Goal: Task Accomplishment & Management: Manage account settings

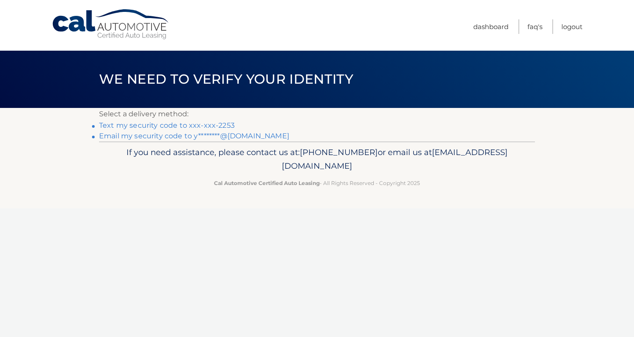
click at [207, 123] on link "Text my security code to xxx-xxx-2253" at bounding box center [167, 125] width 136 height 8
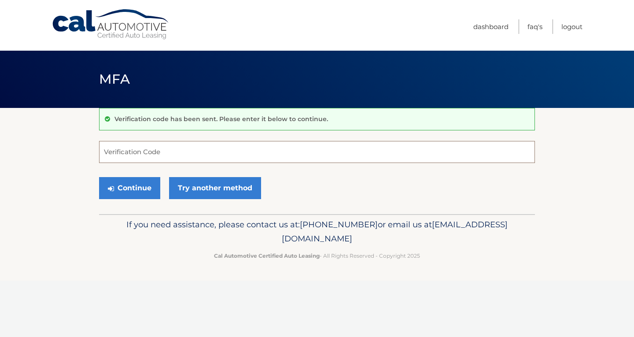
click at [188, 150] on input "Verification Code" at bounding box center [317, 152] width 436 height 22
type input "489390"
click at [127, 188] on button "Continue" at bounding box center [129, 188] width 61 height 22
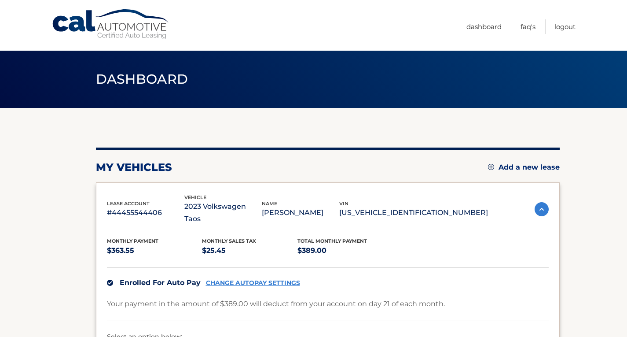
click at [335, 209] on p "[PERSON_NAME]" at bounding box center [300, 212] width 77 height 12
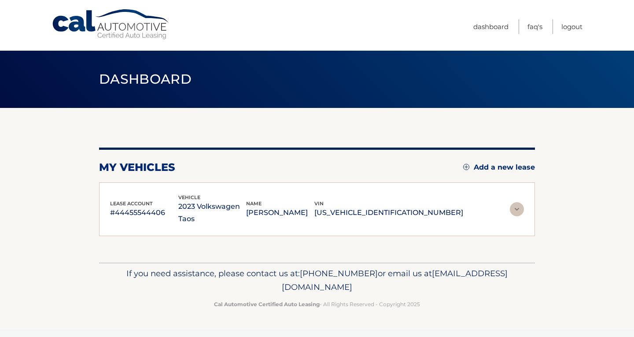
click at [314, 210] on p "[PERSON_NAME]" at bounding box center [280, 212] width 68 height 12
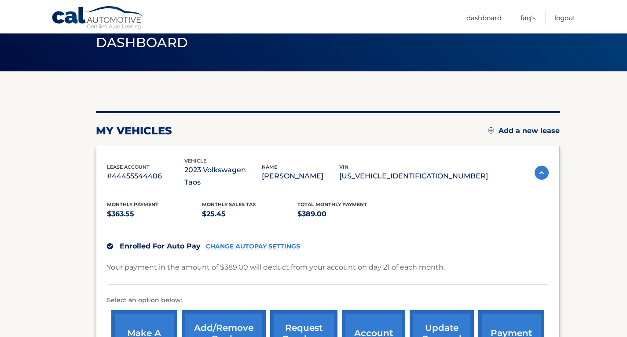
scroll to position [88, 0]
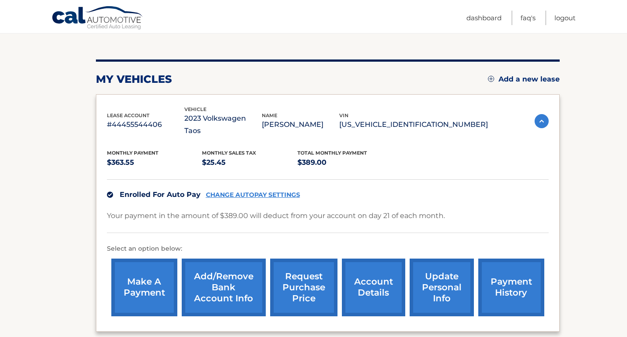
click at [265, 191] on link "CHANGE AUTOPAY SETTINGS" at bounding box center [253, 194] width 94 height 7
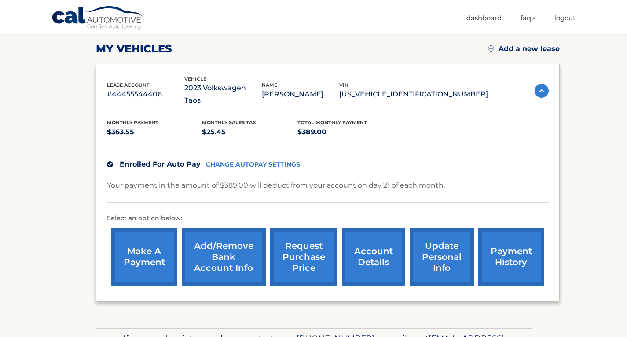
scroll to position [132, 0]
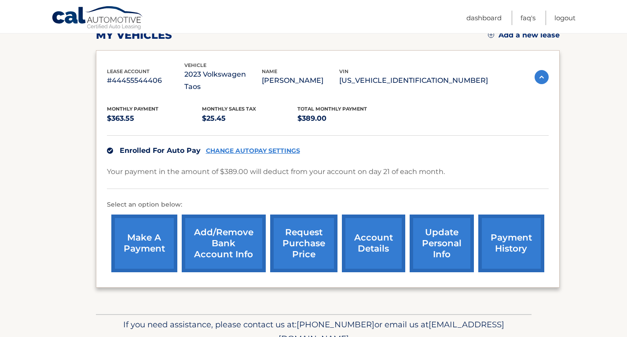
click at [238, 236] on link "Add/Remove bank account info" at bounding box center [224, 243] width 84 height 58
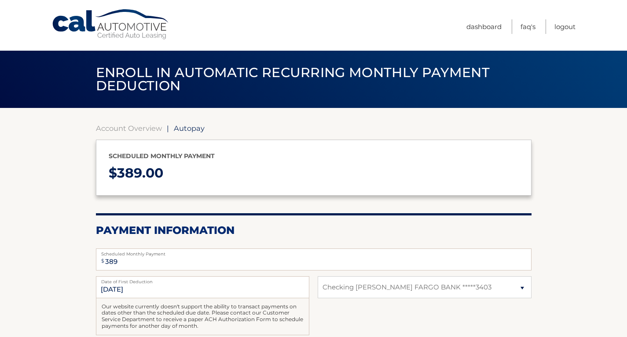
select select "ODI4OTM1ZmQtYTZmMS00MmIxLWFiNTAtODJmZDg1MTVhNDMw"
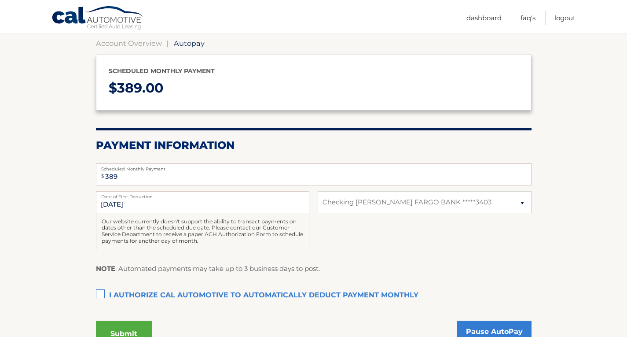
scroll to position [88, 0]
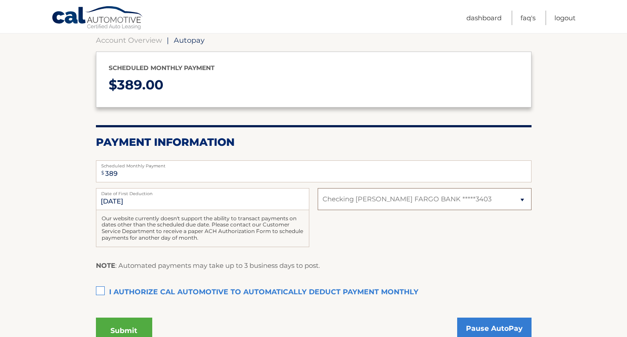
click at [468, 199] on select "Select Bank Account Checking WELLS FARGO BANK *****3403" at bounding box center [425, 199] width 214 height 22
select select
click at [318, 188] on select "Select Bank Account Checking WELLS FARGO BANK *****3403" at bounding box center [425, 199] width 214 height 22
click at [392, 199] on select "Select Bank Account Checking WELLS FARGO BANK *****3403" at bounding box center [425, 199] width 214 height 22
click at [318, 188] on select "Select Bank Account Checking WELLS FARGO BANK *****3403" at bounding box center [425, 199] width 214 height 22
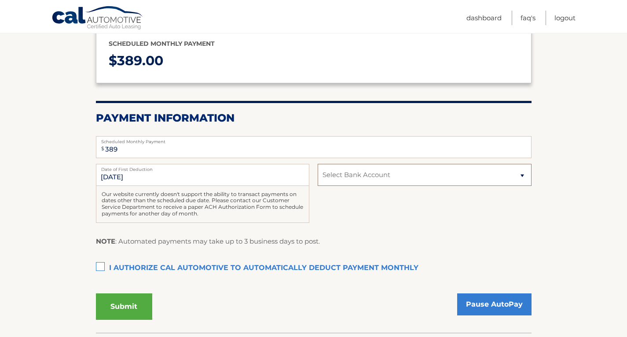
scroll to position [132, 0]
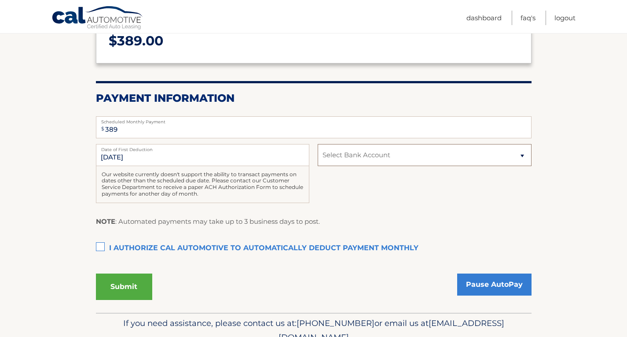
click at [392, 159] on select "Select Bank Account Checking WELLS FARGO BANK *****3403" at bounding box center [425, 155] width 214 height 22
click at [318, 144] on select "Select Bank Account Checking WELLS FARGO BANK *****3403" at bounding box center [425, 155] width 214 height 22
click at [414, 154] on select "Select Bank Account Checking WELLS FARGO BANK *****3403" at bounding box center [425, 155] width 214 height 22
click at [402, 92] on h2 "Payment Information" at bounding box center [314, 98] width 436 height 13
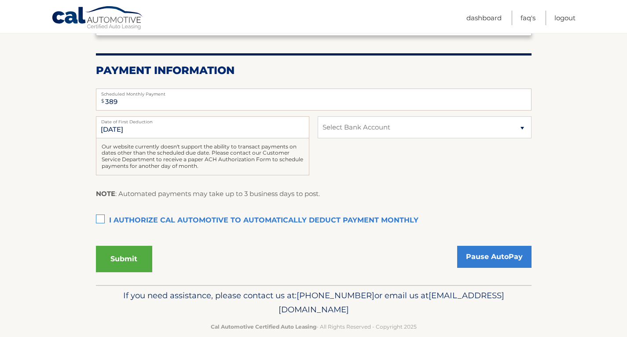
scroll to position [174, 0]
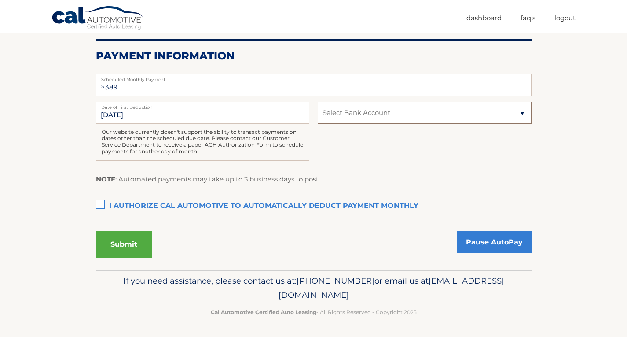
click at [362, 113] on select "Select Bank Account Checking WELLS FARGO BANK *****3403" at bounding box center [425, 113] width 214 height 22
click at [561, 127] on section "Account Overview | Autopay Scheduled monthly payment $ 389.00 Payment Informati…" at bounding box center [313, 102] width 627 height 337
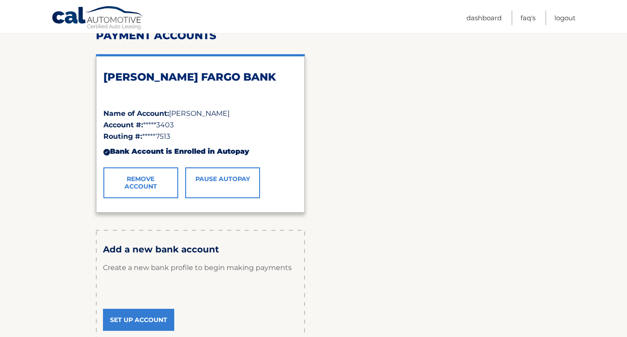
scroll to position [176, 0]
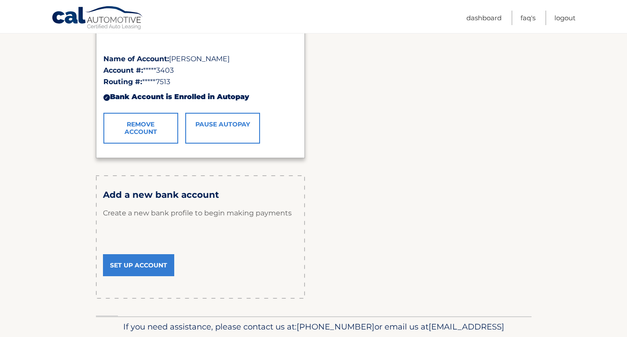
click at [151, 263] on link "Set Up Account" at bounding box center [138, 265] width 71 height 22
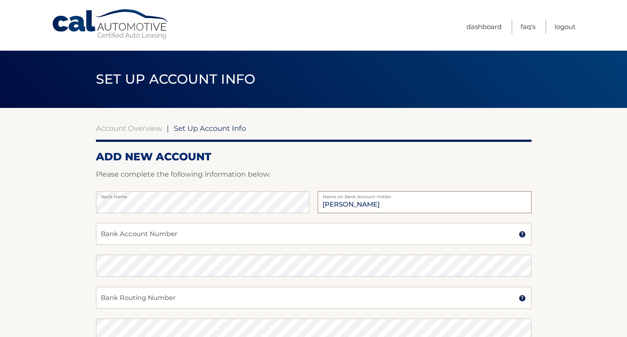
type input "[PERSON_NAME]"
click at [209, 237] on input "Bank Account Number" at bounding box center [314, 234] width 436 height 22
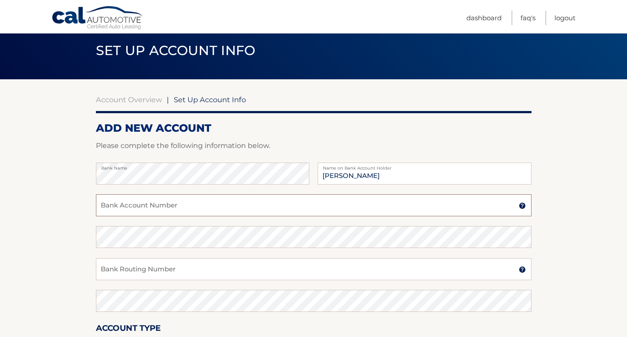
scroll to position [44, 0]
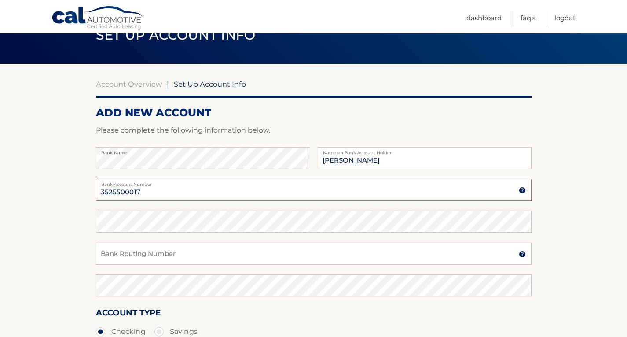
type input "3525500017"
click at [214, 254] on input "Bank Routing Number" at bounding box center [314, 254] width 436 height 22
type input "026012881"
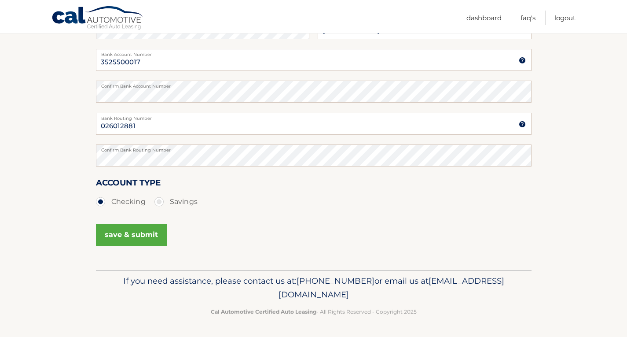
click at [145, 234] on button "save & submit" at bounding box center [131, 235] width 71 height 22
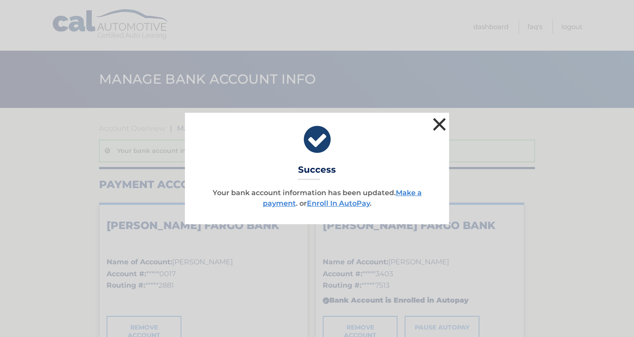
click at [441, 126] on button "×" at bounding box center [440, 124] width 18 height 18
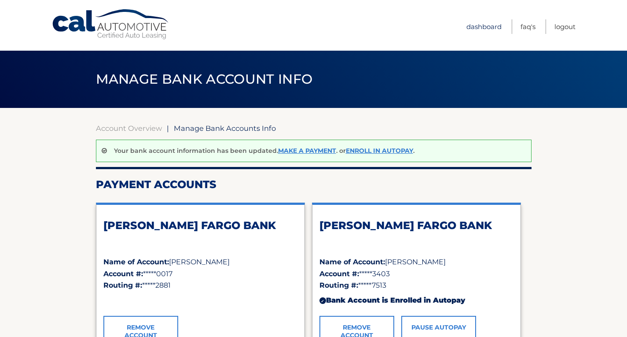
click at [488, 26] on link "Dashboard" at bounding box center [484, 26] width 35 height 15
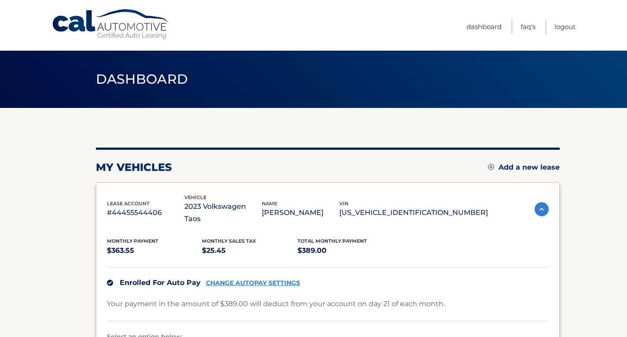
scroll to position [88, 0]
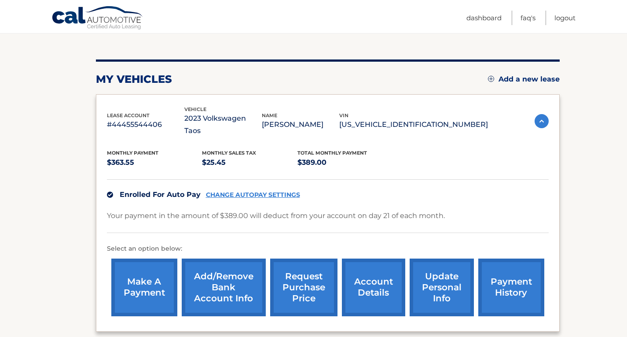
click at [267, 191] on link "CHANGE AUTOPAY SETTINGS" at bounding box center [253, 194] width 94 height 7
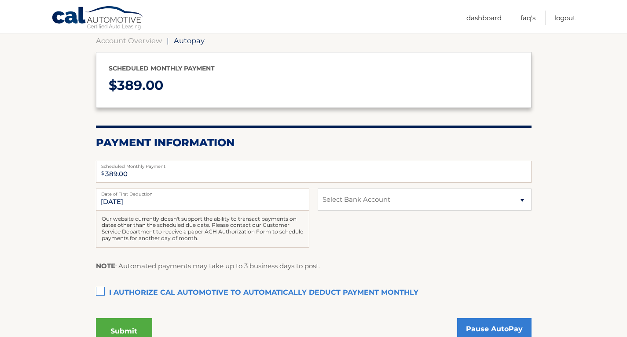
scroll to position [88, 0]
click at [368, 204] on select "Select Bank Account Checking WELLS FARGO BANK *****0017 Checking WELLS FARGO BA…" at bounding box center [425, 199] width 214 height 22
select select "ZjQyOTlmMTgtZTBiMC00MzAwLThkOTgtMGNjZTFiNjNkODFm"
click at [318, 188] on select "Select Bank Account Checking WELLS FARGO BANK *****0017 Checking WELLS FARGO BA…" at bounding box center [425, 199] width 214 height 22
click at [99, 292] on label "I authorize cal automotive to automatically deduct payment monthly This checkbo…" at bounding box center [314, 293] width 436 height 18
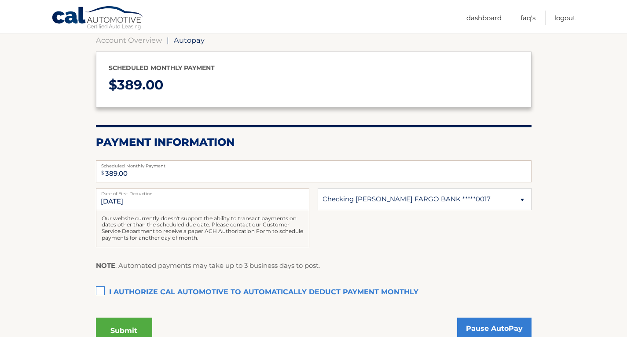
click at [0, 0] on input "I authorize cal automotive to automatically deduct payment monthly This checkbo…" at bounding box center [0, 0] width 0 height 0
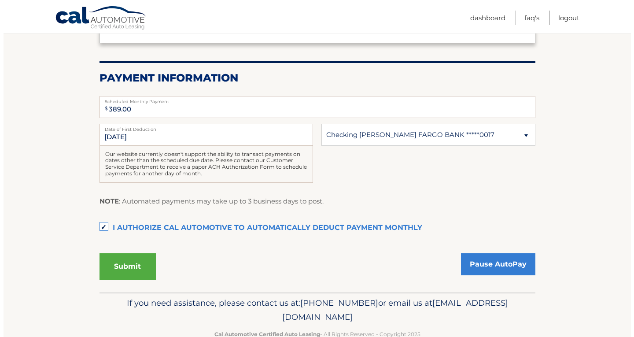
scroll to position [174, 0]
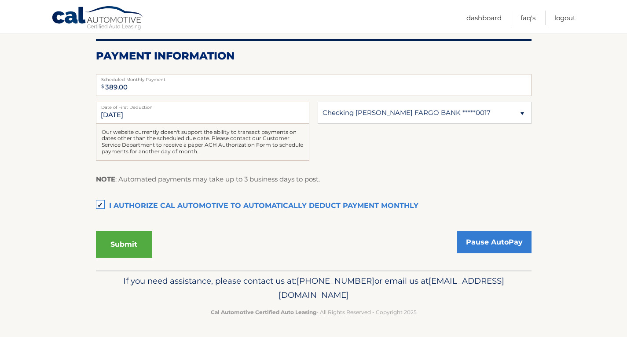
click at [124, 243] on button "Submit" at bounding box center [124, 244] width 56 height 26
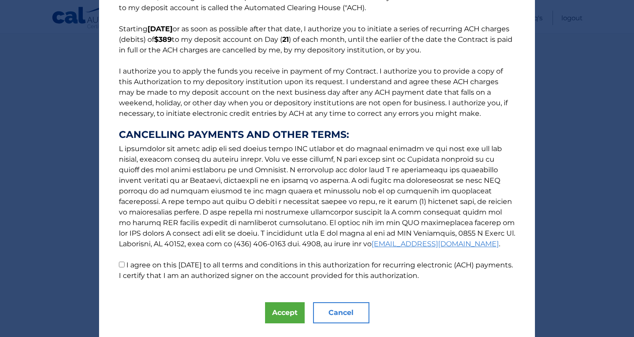
scroll to position [79, 0]
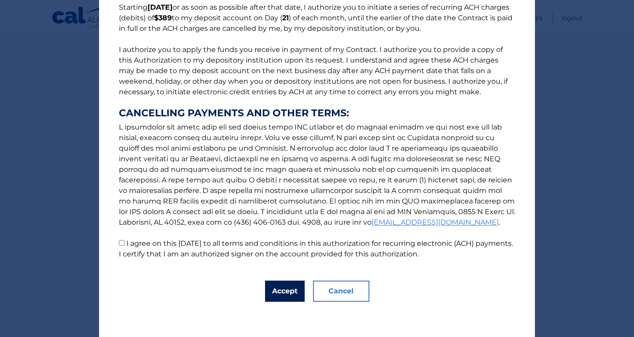
click at [287, 287] on button "Accept" at bounding box center [285, 290] width 40 height 21
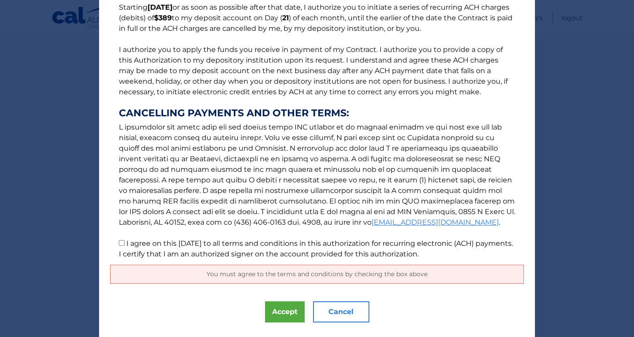
click at [125, 243] on label "I agree on this 09/23/2025 to all terms and conditions in this authorization fo…" at bounding box center [316, 248] width 394 height 19
click at [125, 243] on input "I agree on this 09/23/2025 to all terms and conditions in this authorization fo…" at bounding box center [122, 243] width 6 height 6
checkbox input "true"
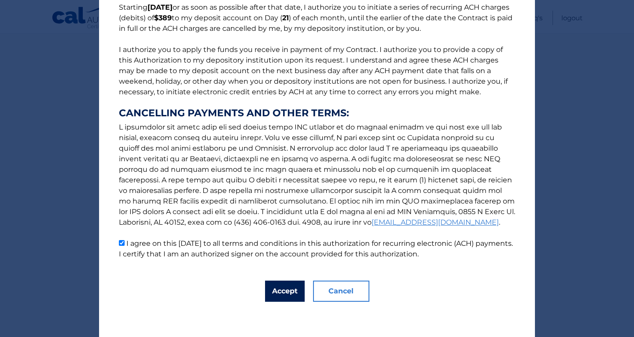
click at [280, 290] on button "Accept" at bounding box center [285, 290] width 40 height 21
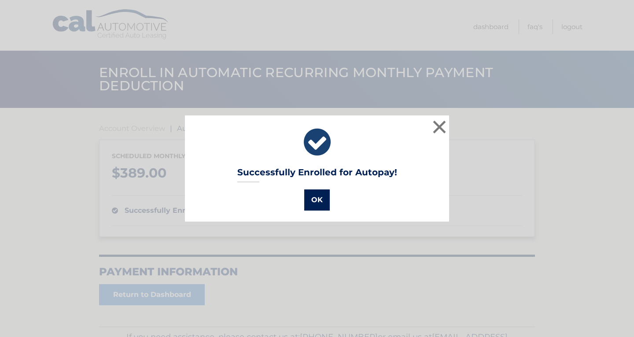
click at [312, 195] on button "OK" at bounding box center [317, 199] width 26 height 21
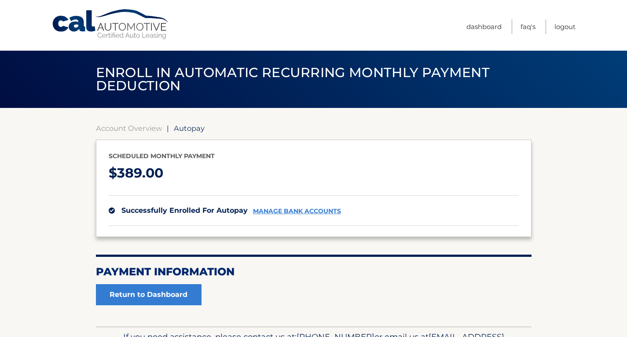
click at [314, 208] on link "manage bank accounts" at bounding box center [297, 210] width 88 height 7
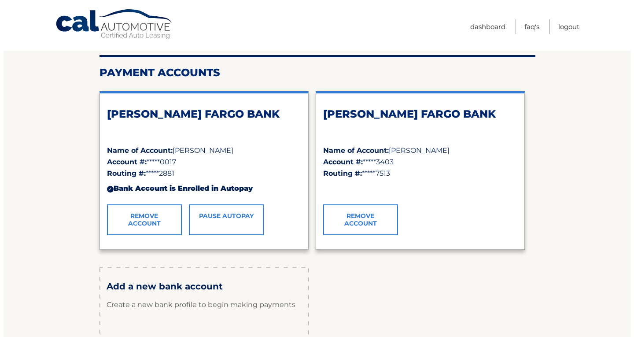
scroll to position [88, 0]
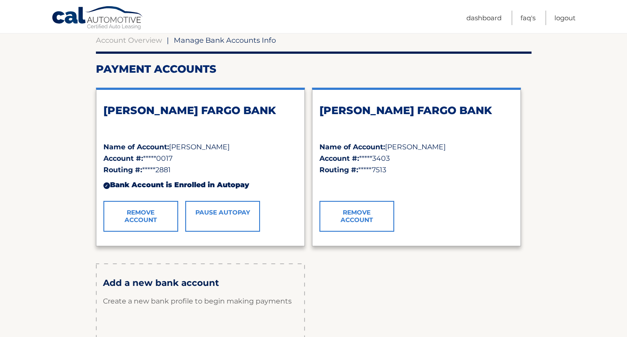
click at [379, 218] on link "Remove Account" at bounding box center [357, 216] width 75 height 31
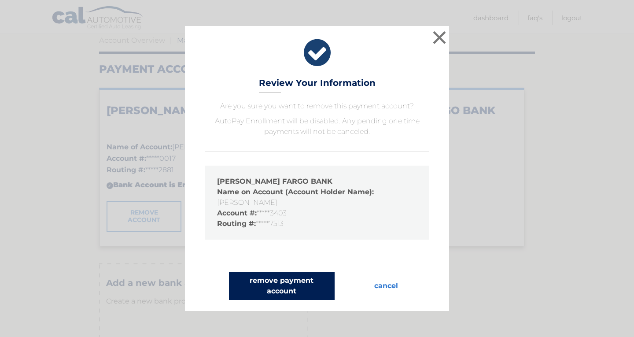
click at [303, 286] on button "remove payment account" at bounding box center [282, 286] width 106 height 28
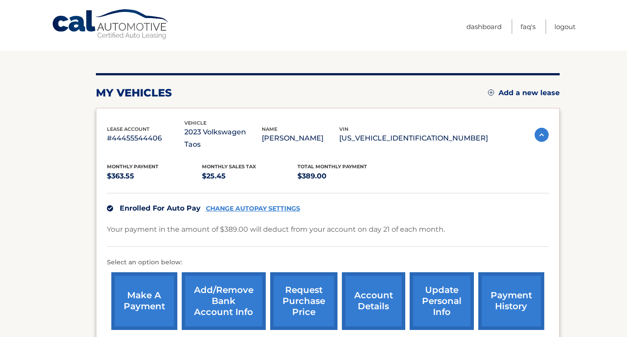
scroll to position [88, 0]
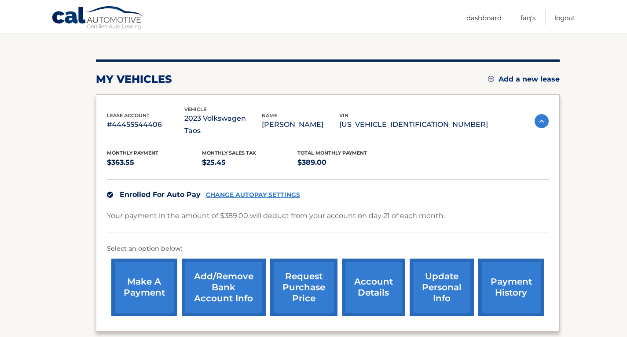
click at [270, 191] on link "CHANGE AUTOPAY SETTINGS" at bounding box center [253, 194] width 94 height 7
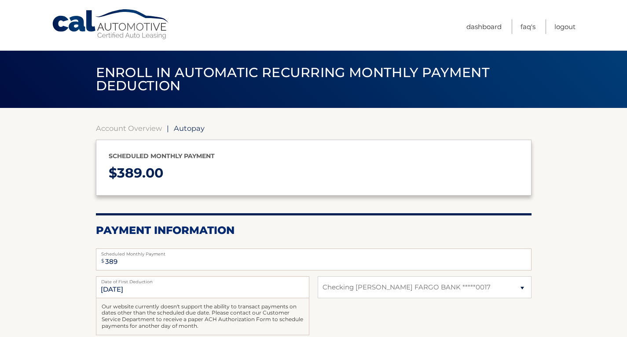
select select "ZjQyOTlmMTgtZTBiMC00MzAwLThkOTgtMGNjZTFiNjNkODFm"
